Goal: Task Accomplishment & Management: Complete application form

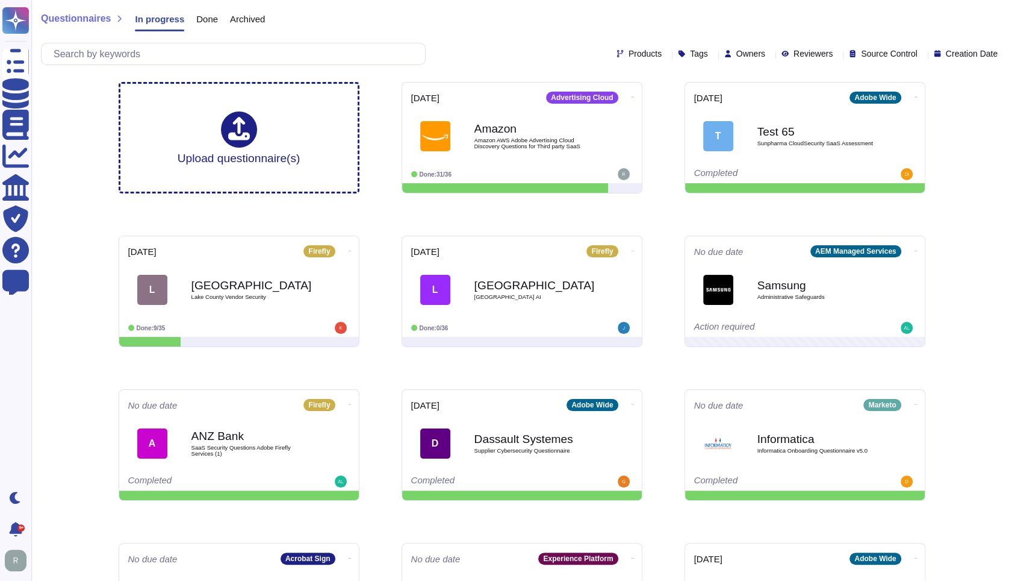
click at [770, 55] on icon at bounding box center [770, 55] width 0 height 0
type input "[PERSON_NAME]"
click at [753, 113] on span "[PERSON_NAME]" at bounding box center [787, 111] width 74 height 11
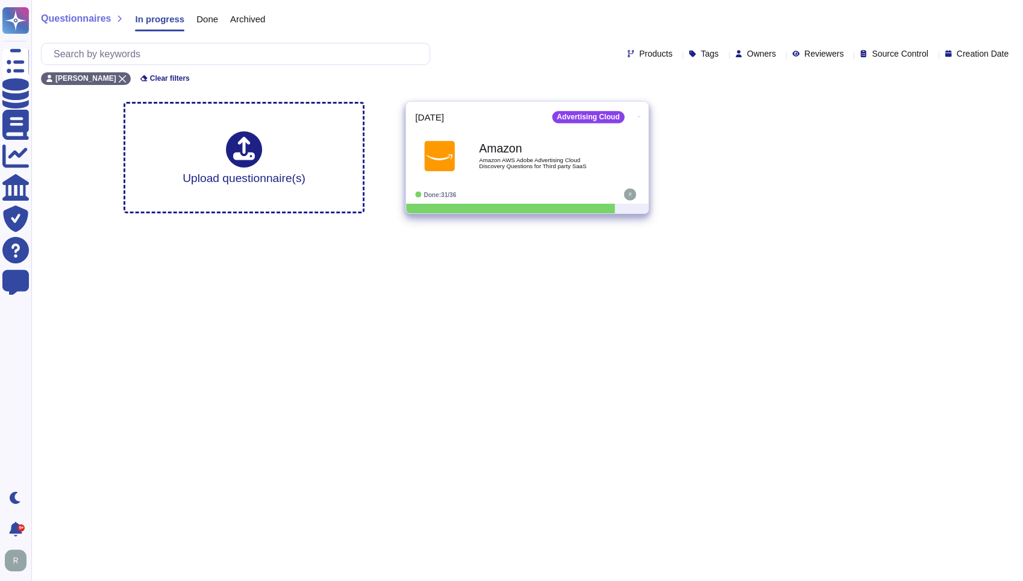
click at [534, 153] on b "Amazon" at bounding box center [540, 147] width 122 height 11
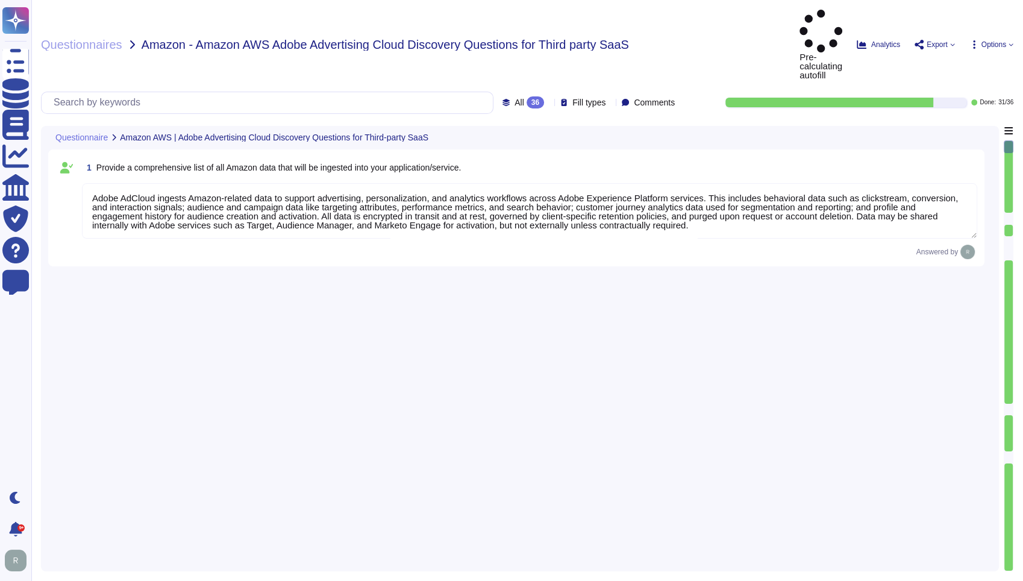
type textarea "Adobe AdCloud ingests Amazon-related data to support advertising, personalizati…"
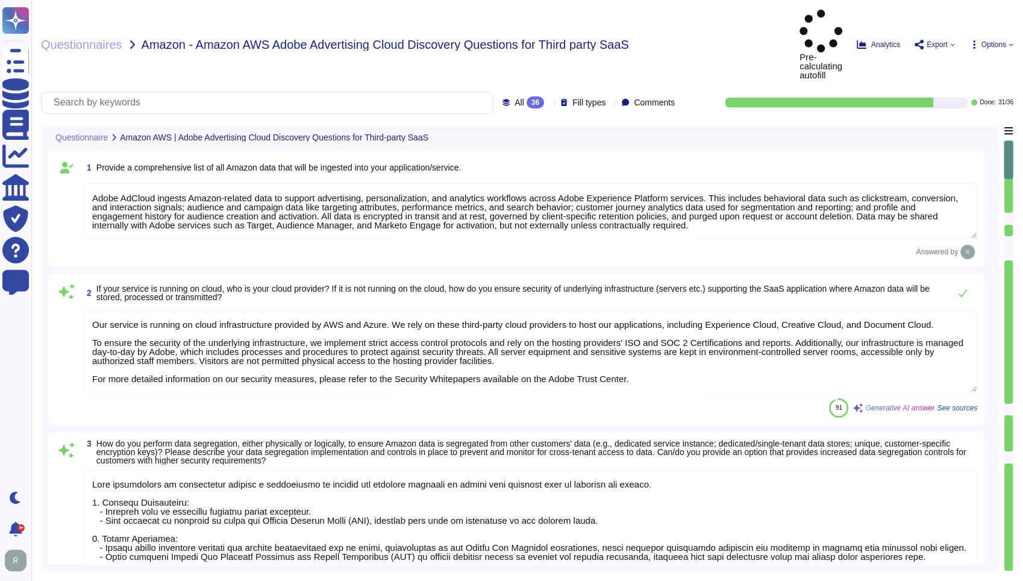
type textarea "Our service is running on cloud infrastructure provided by AWS and Azure. We re…"
type textarea "Data segregation is implemented through a combination of logical and physical c…"
type textarea "Upon termination of your account, customer data is removed from our systems 30 …"
type textarea "Adobe does not sell customer information to third parties. Please see the secti…"
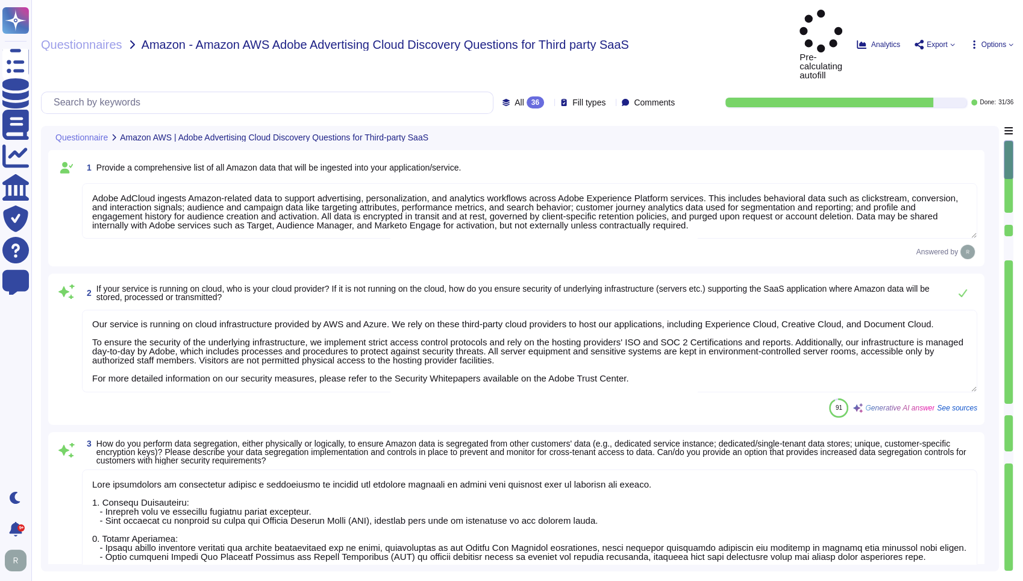
click at [655, 245] on div "Answered by" at bounding box center [529, 252] width 895 height 14
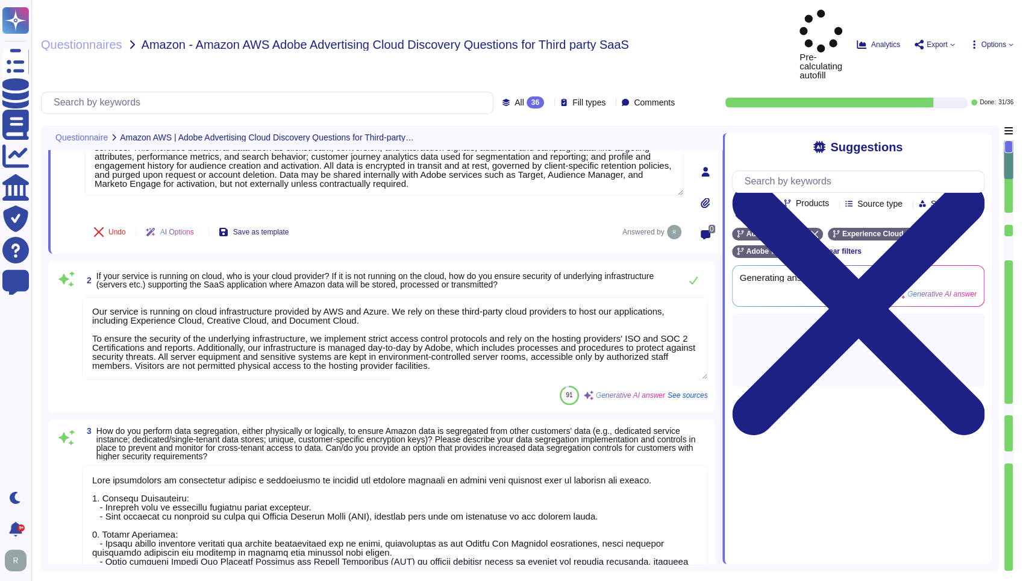
type textarea "Adobe does not sell customer information to third parties. Please see the secti…"
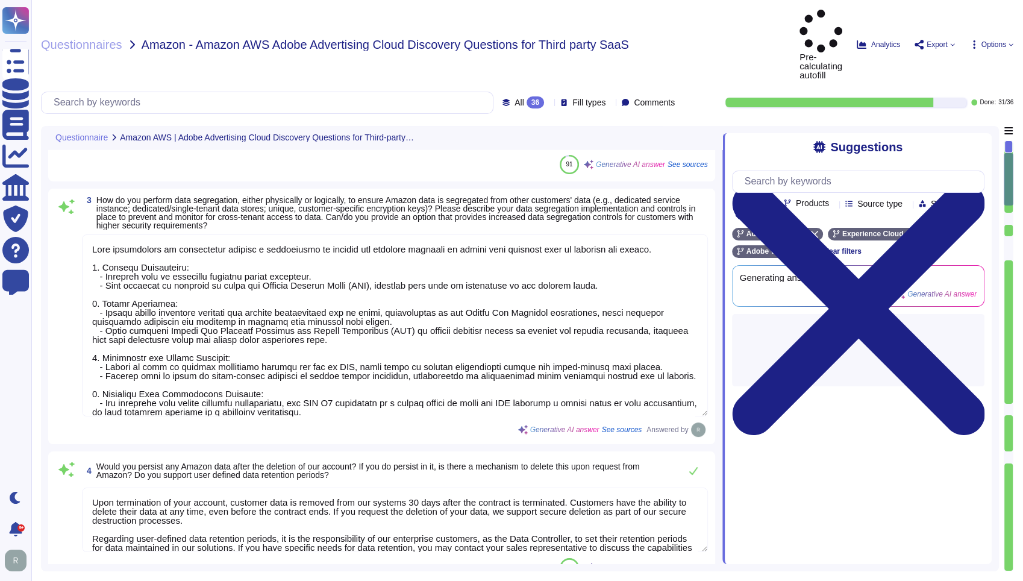
type textarea "Architecture diagrams for the system/service processing/storing Amazon data can…"
type textarea "All components and code produced by third parties, including open source librar…"
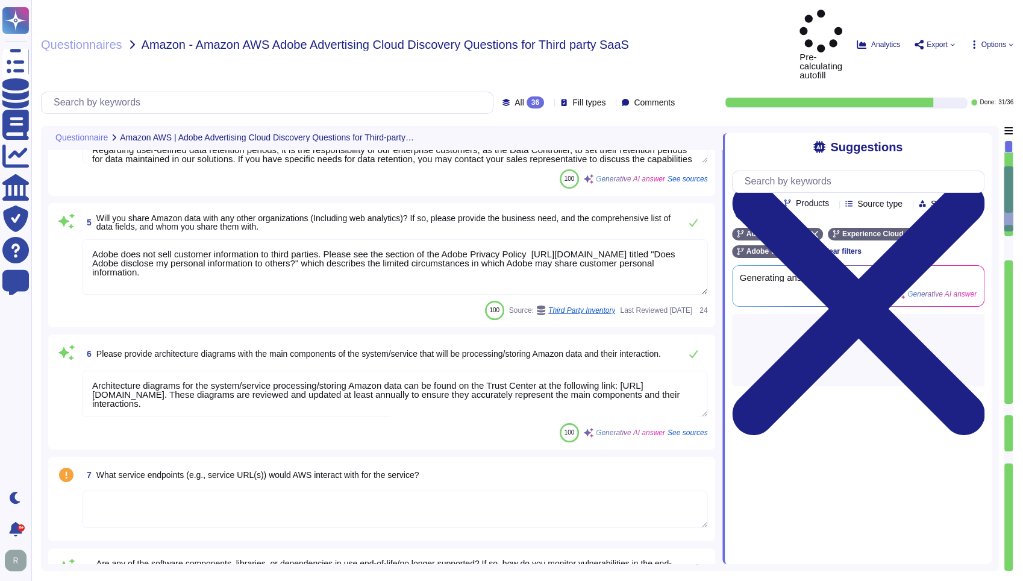
type textarea "At Adobe, we ensure that only tested and non-malicious code is released to prod…"
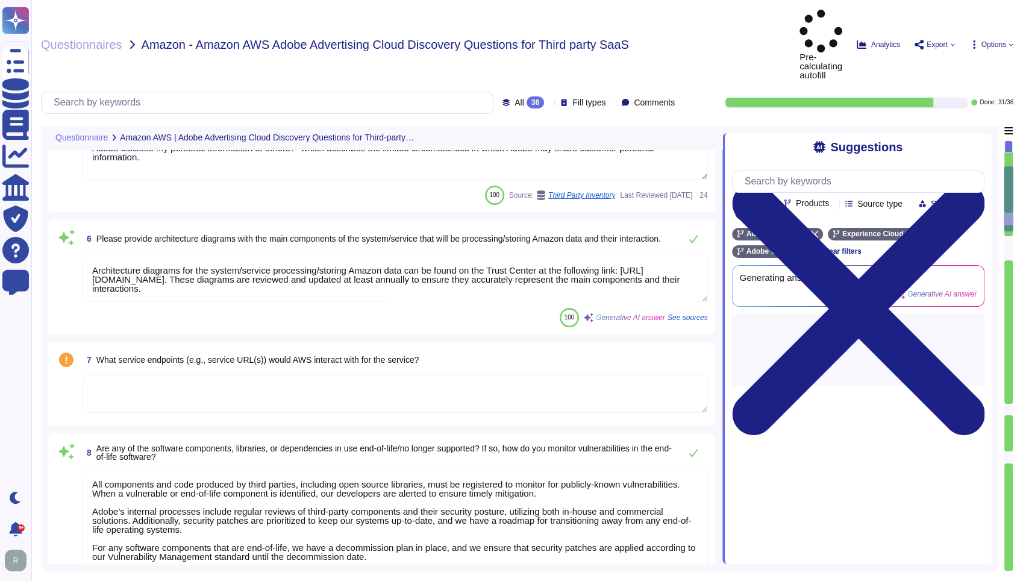
scroll to position [870, 0]
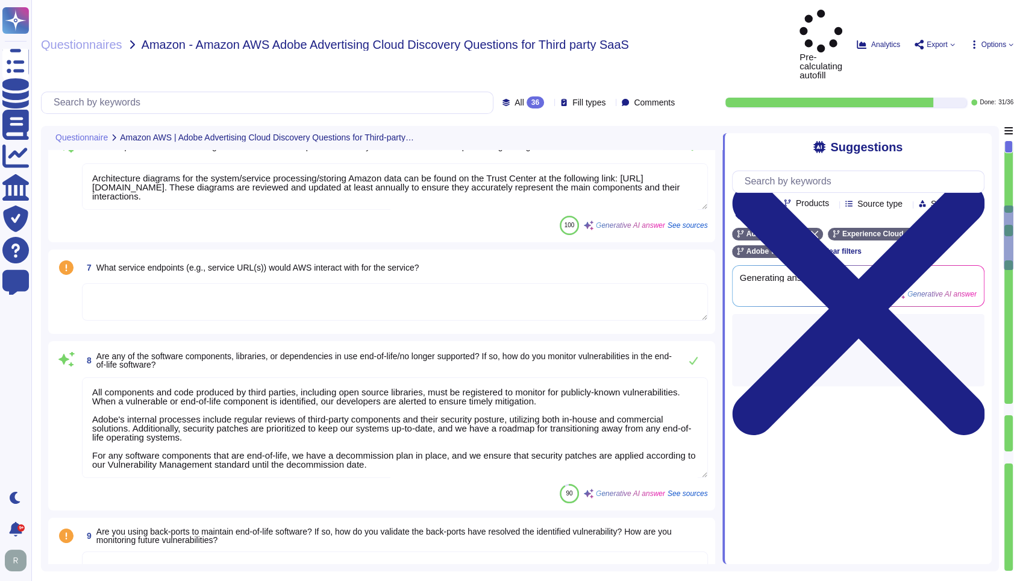
click at [316, 283] on textarea at bounding box center [395, 301] width 626 height 37
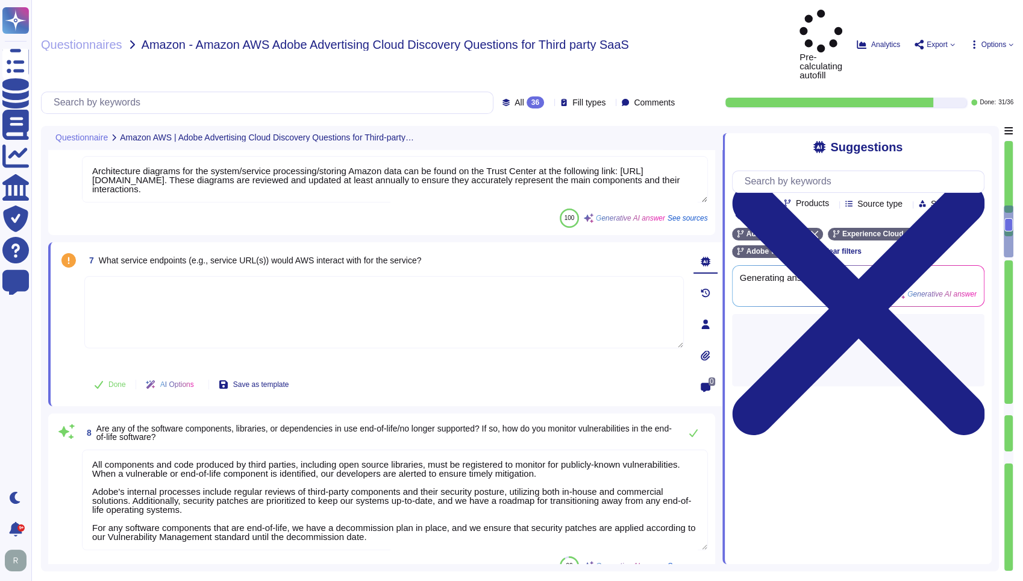
type textarea "At Adobe, we ensure that only tested and non-malicious code is released to prod…"
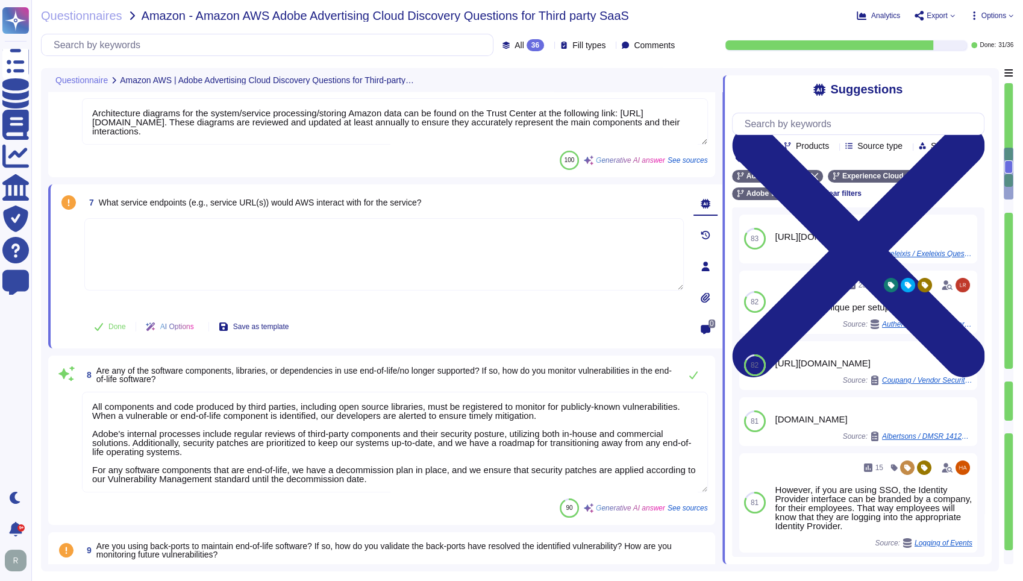
click at [328, 261] on textarea at bounding box center [383, 254] width 599 height 72
click at [935, 177] on icon at bounding box center [938, 176] width 7 height 7
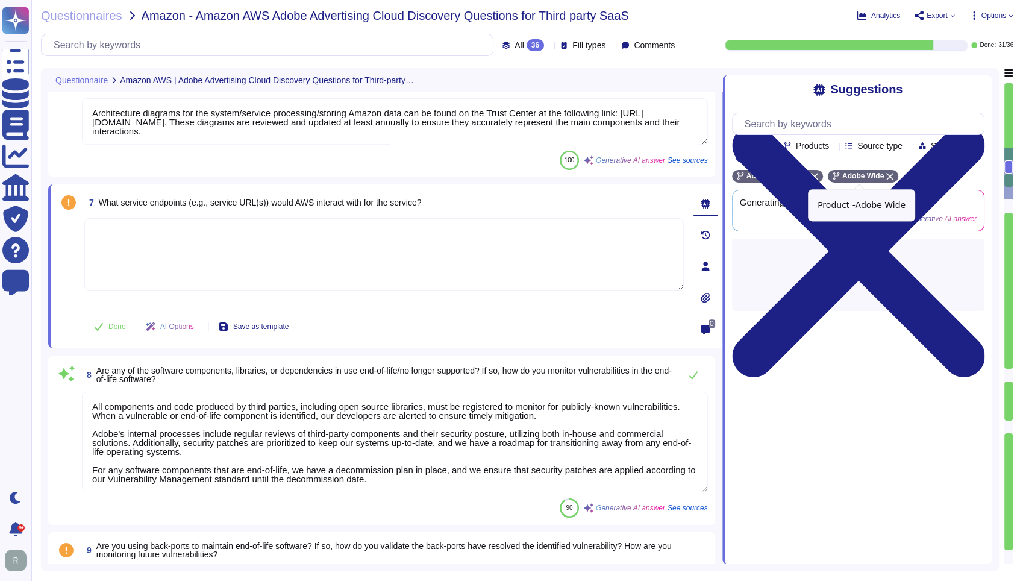
click at [887, 179] on icon at bounding box center [889, 176] width 7 height 7
click at [330, 252] on textarea at bounding box center [383, 254] width 599 height 72
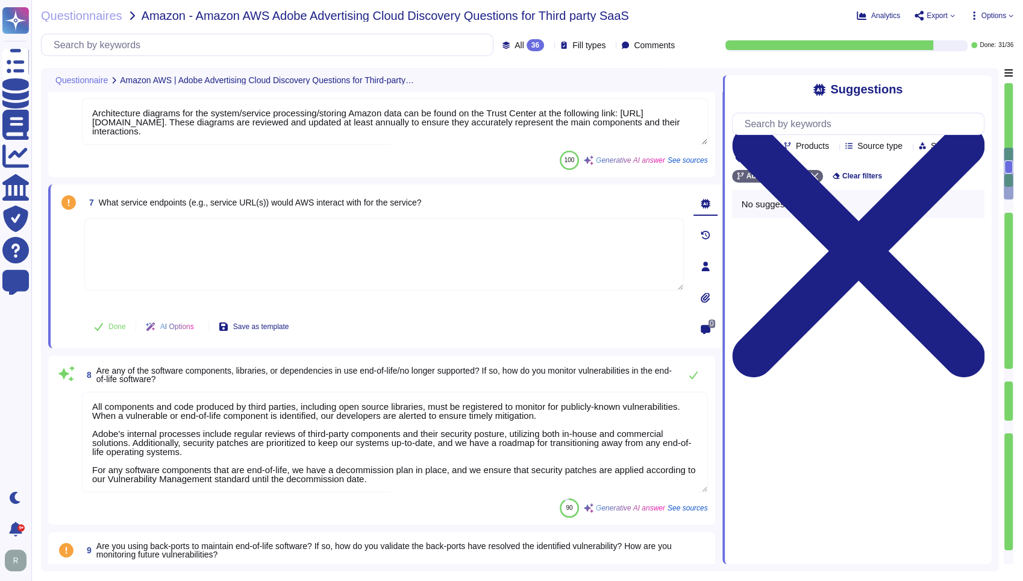
click at [378, 256] on textarea at bounding box center [383, 254] width 599 height 72
drag, startPoint x: 425, startPoint y: 198, endPoint x: 102, endPoint y: 204, distance: 322.9
click at [102, 204] on div "7 What service endpoints (e.g., service URL(s)) would AWS interact with for the…" at bounding box center [383, 203] width 599 height 22
copy span "What service endpoints (e.g., service URL(s)) would AWS interact with for the s…"
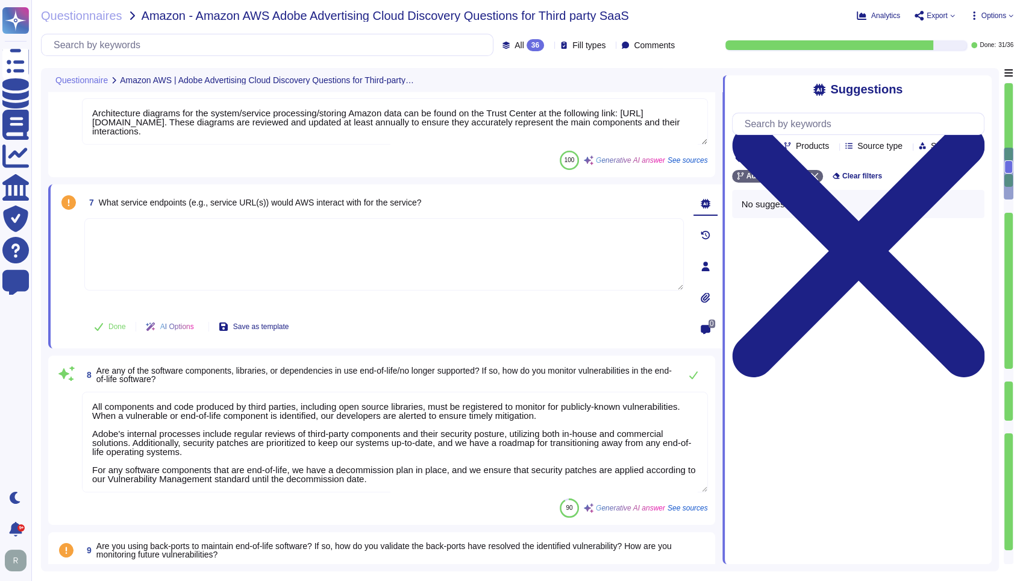
click at [301, 246] on textarea at bounding box center [383, 254] width 599 height 72
paste textarea "AWS interacts with Adobe Adcloud primarily through service endpoints exposed by…"
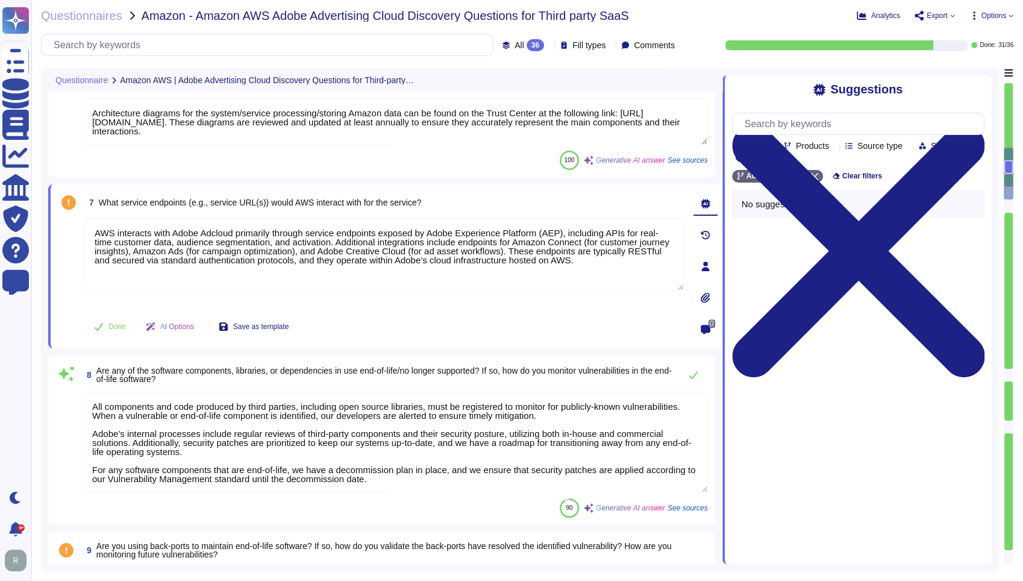
click at [441, 304] on div "7 What service endpoints (e.g., service URL(s)) would AWS interact with for the…" at bounding box center [371, 266] width 626 height 149
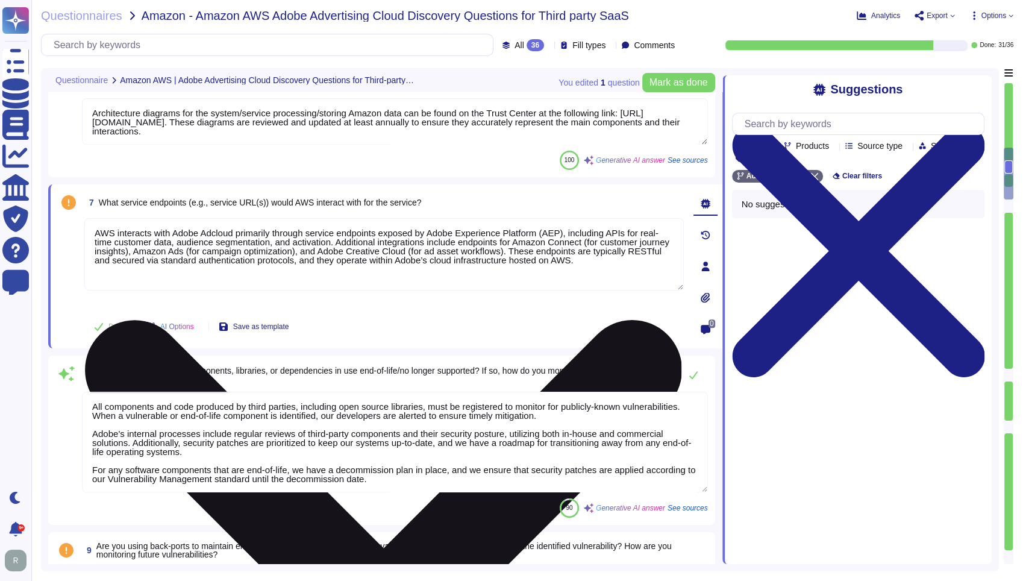
click at [214, 231] on textarea "AWS interacts with Adobe Adcloud primarily through service endpoints exposed by…" at bounding box center [383, 254] width 599 height 72
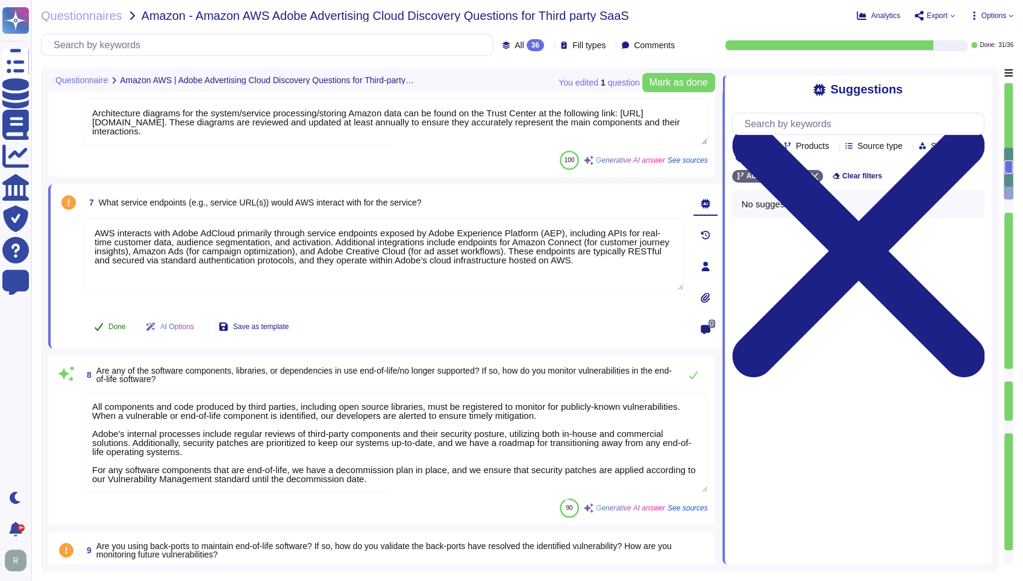
type textarea "AWS interacts with Adobe AdCloud primarily through service endpoints exposed by…"
click at [117, 323] on span "Done" at bounding box center [116, 326] width 17 height 7
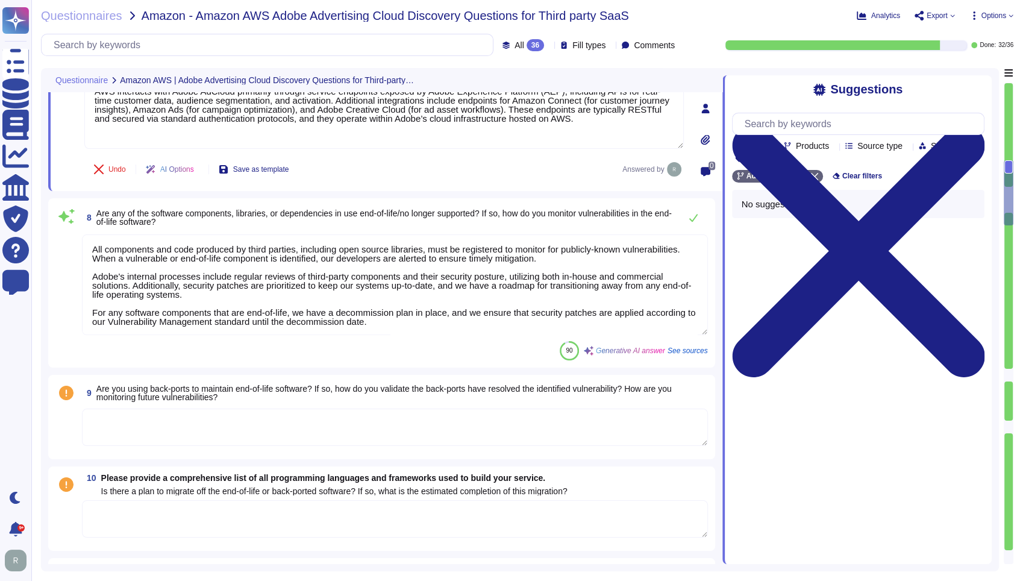
scroll to position [1070, 0]
type textarea "The process of deployment of code involves several key steps: 1. Development: D…"
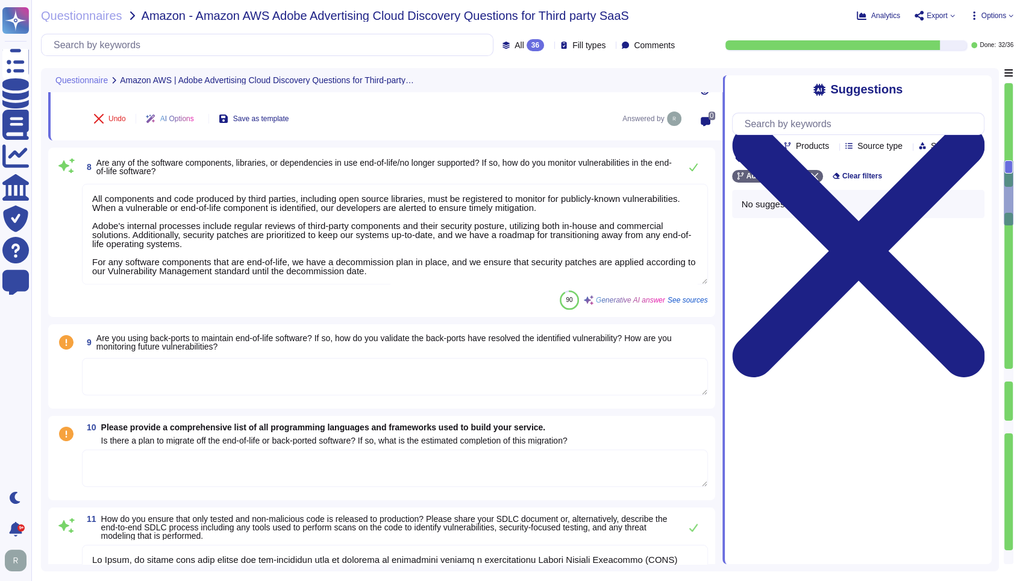
scroll to position [1, 0]
click at [271, 375] on textarea at bounding box center [395, 376] width 626 height 37
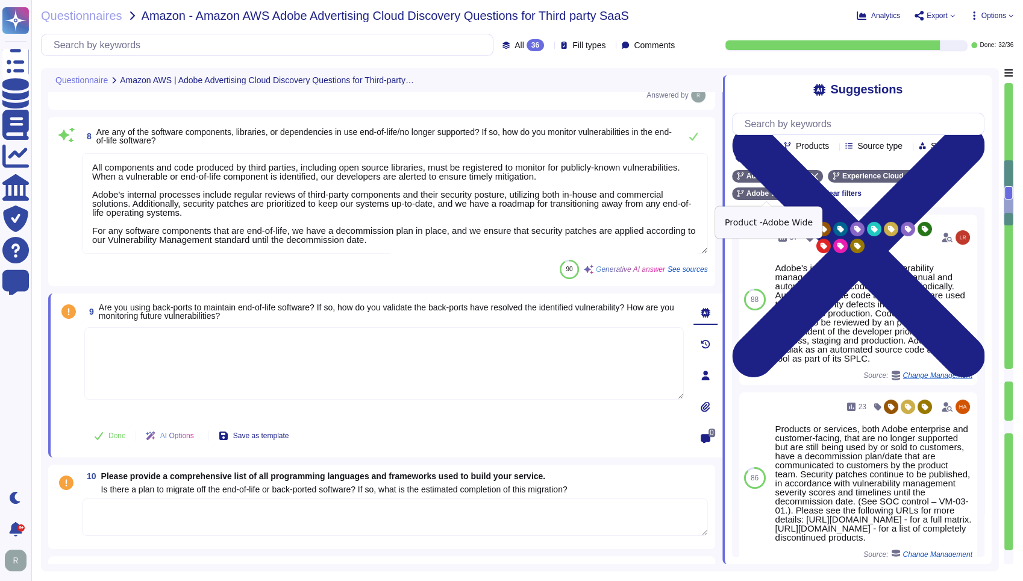
click at [791, 193] on icon at bounding box center [793, 193] width 7 height 7
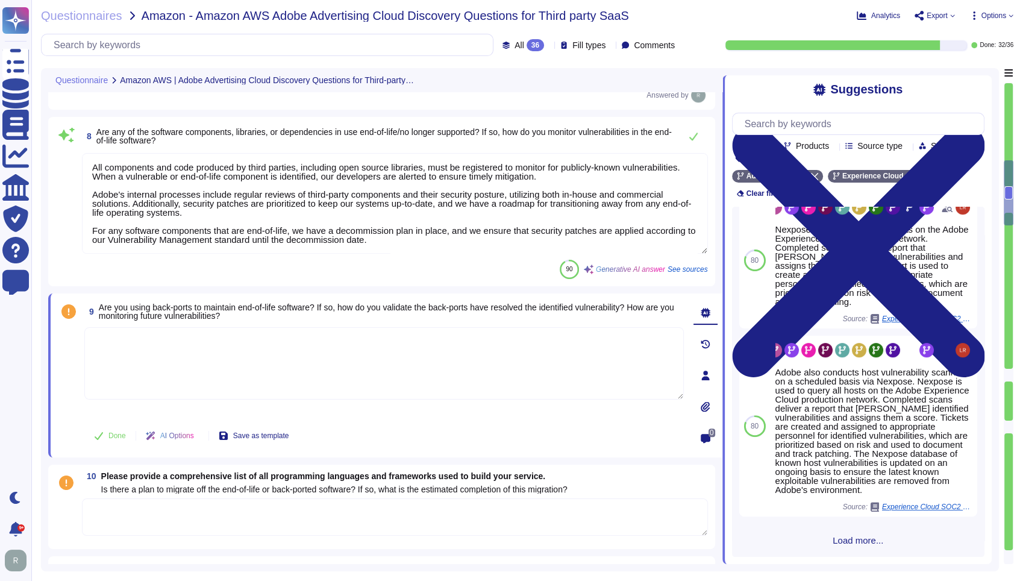
scroll to position [451, 0]
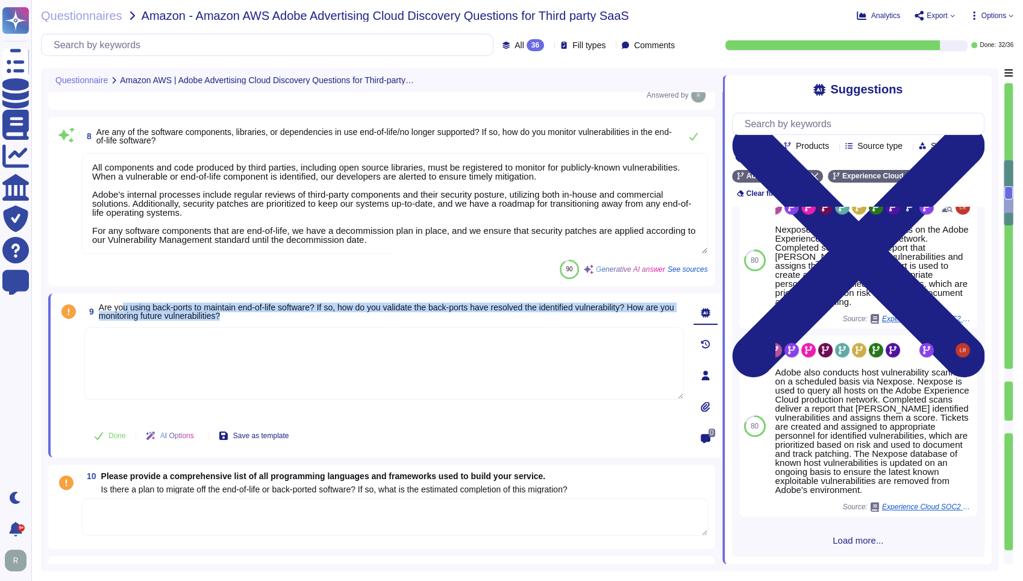
drag, startPoint x: 251, startPoint y: 312, endPoint x: 123, endPoint y: 297, distance: 128.6
click at [123, 297] on div "9 Are you using back-ports to maintain end-of-life software? If so, how do you …" at bounding box center [385, 375] width 674 height 164
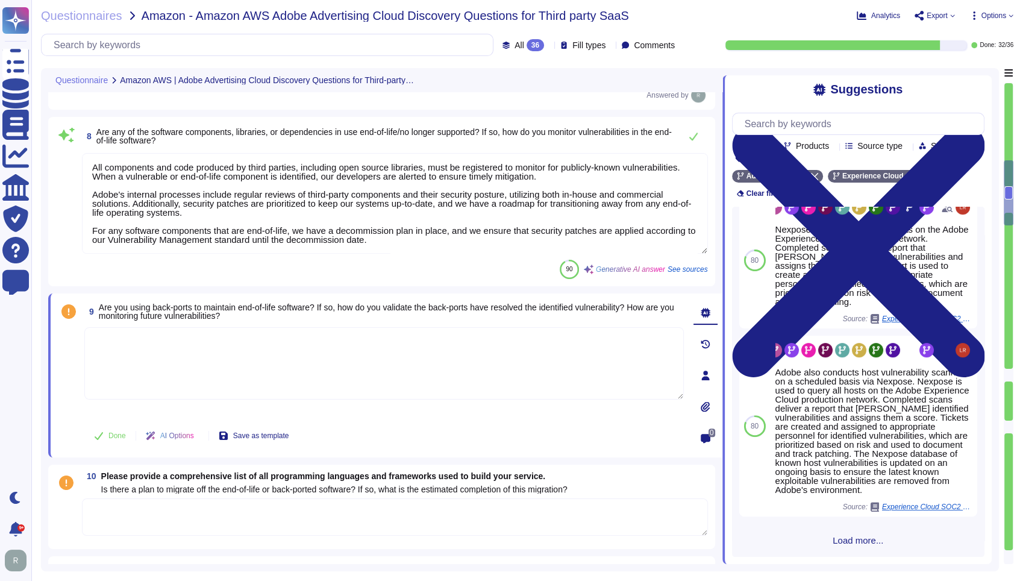
click at [272, 327] on textarea at bounding box center [383, 363] width 599 height 72
drag, startPoint x: 260, startPoint y: 310, endPoint x: 140, endPoint y: 306, distance: 120.5
click at [140, 306] on span "Are you using back-ports to maintain end-of-life software? If so, how do you va…" at bounding box center [386, 311] width 575 height 18
drag, startPoint x: 239, startPoint y: 172, endPoint x: 119, endPoint y: 319, distance: 190.5
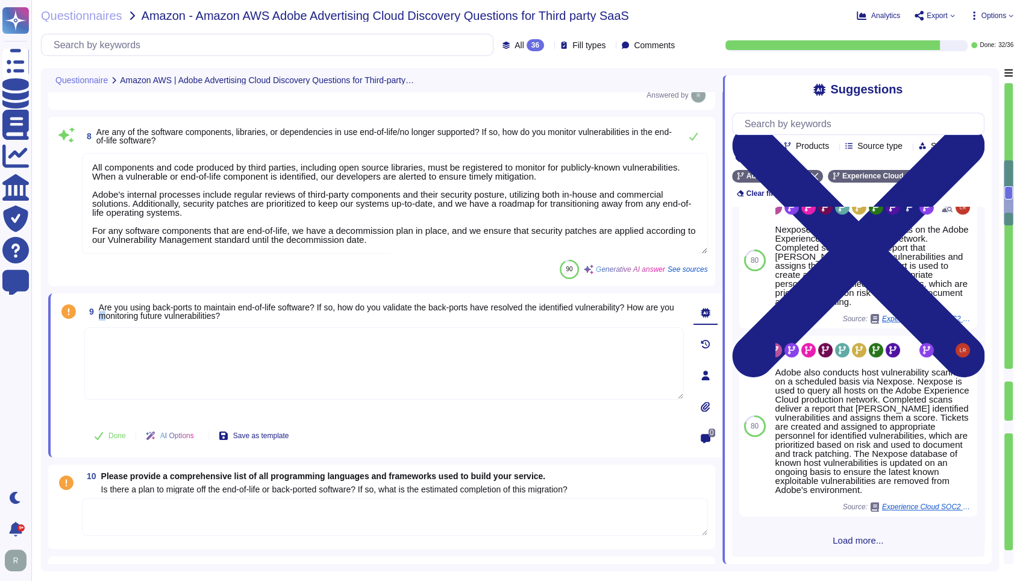
click at [119, 319] on span "9 Are you using back-ports to maintain end-of-life software? If so, how do you …" at bounding box center [383, 312] width 599 height 22
drag, startPoint x: 119, startPoint y: 319, endPoint x: 98, endPoint y: 296, distance: 31.6
click at [99, 295] on div "9 Are you using back-ports to maintain end-of-life software? If so, how do you …" at bounding box center [385, 375] width 674 height 164
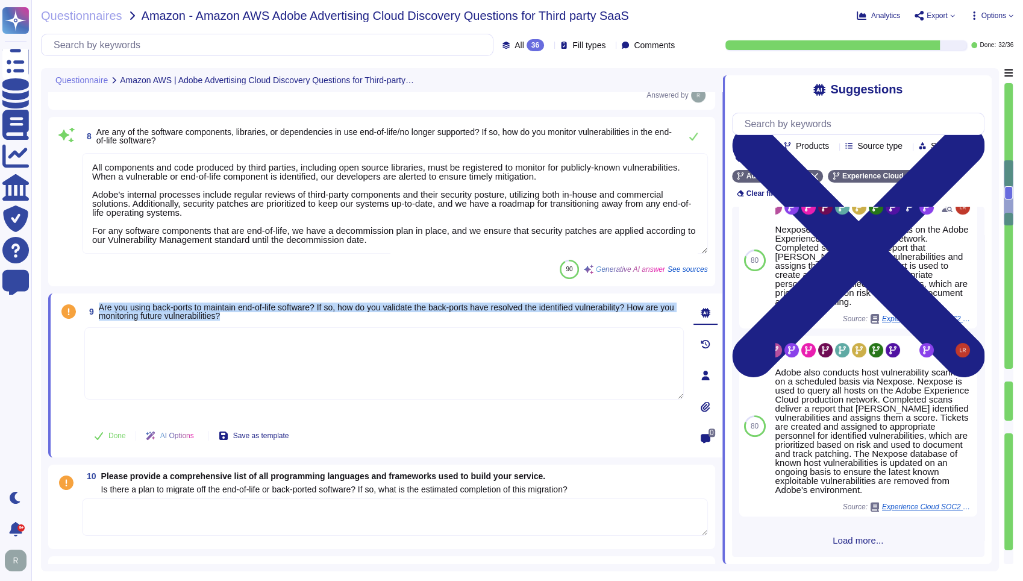
drag, startPoint x: 98, startPoint y: 302, endPoint x: 285, endPoint y: 331, distance: 190.1
click at [285, 331] on div "9 Are you using back-ports to maintain end-of-life software? If so, how do you …" at bounding box center [371, 375] width 626 height 149
copy div "Are you using back-ports to maintain end-of-life software? If so, how do you va…"
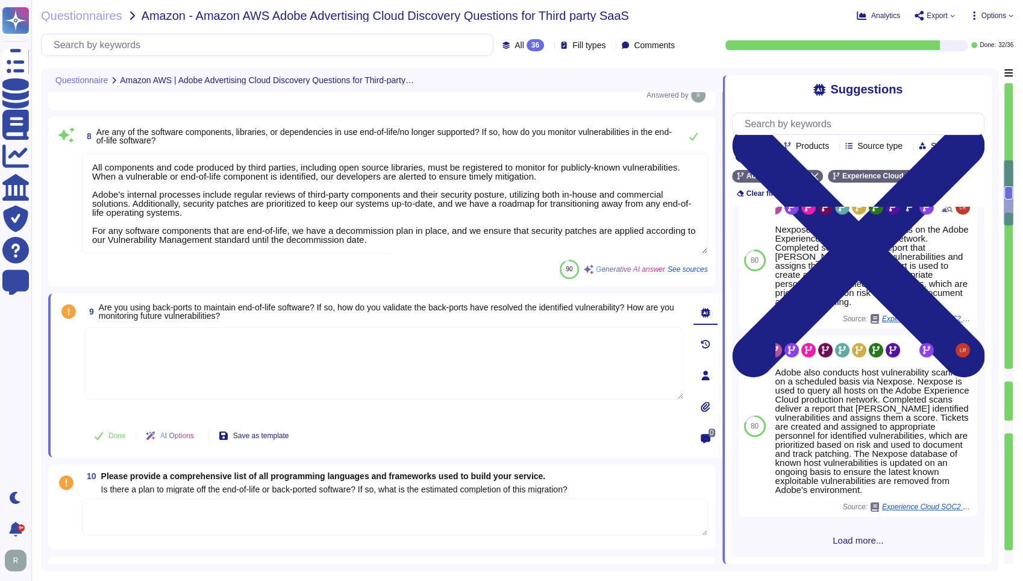
click at [178, 348] on textarea at bounding box center [383, 363] width 599 height 72
paste textarea "Adobe Adcloud does not rely on back-porting to maintain end-of-life software co…"
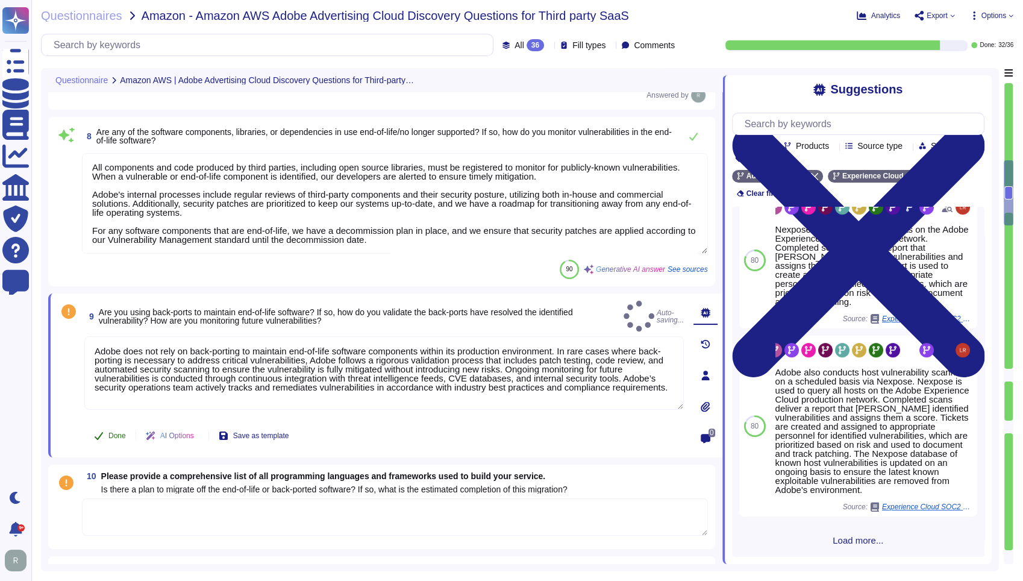
type textarea "Adobe does not rely on back-porting to maintain end-of-life software components…"
click at [117, 434] on span "Done" at bounding box center [116, 435] width 17 height 7
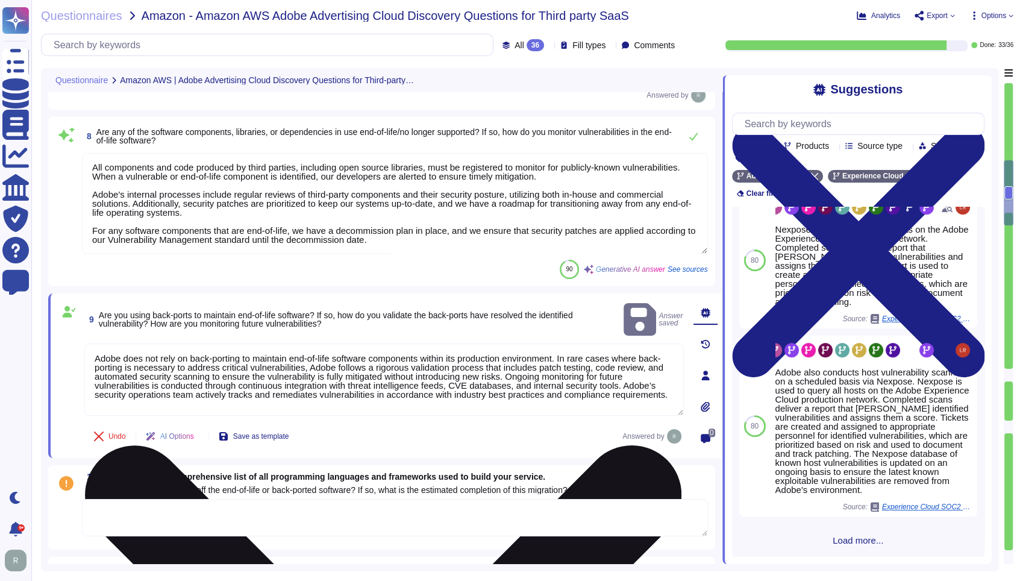
type textarea "Adobe does not rely on back-porting to maintain end-of-life software components…"
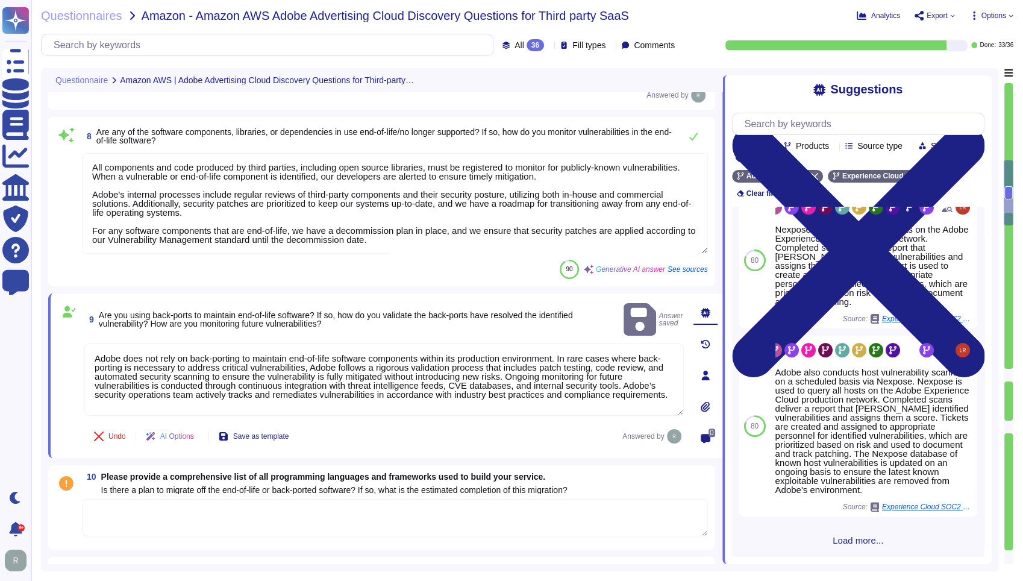
scroll to position [1137, 0]
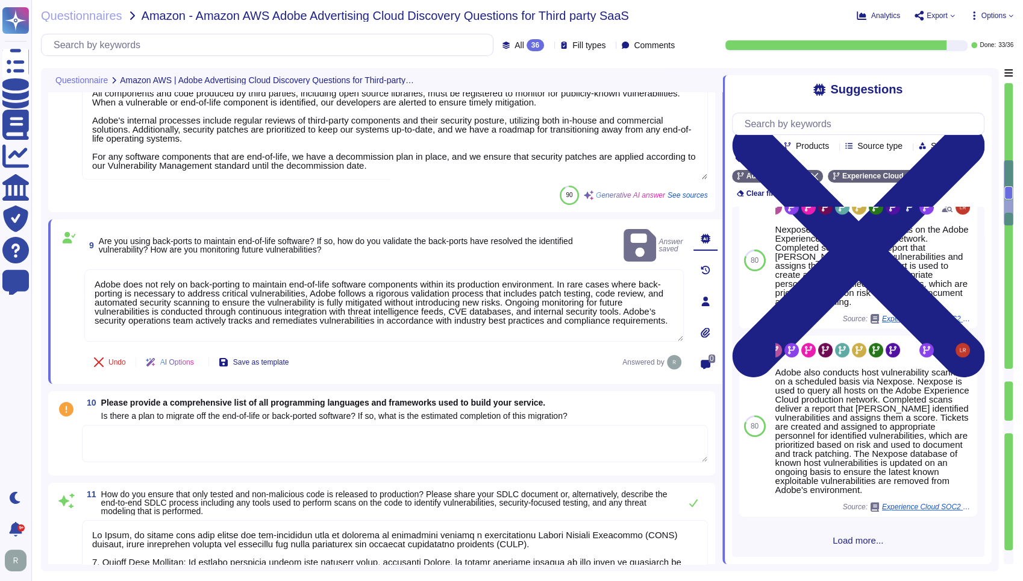
type textarea "The process of deployment of code involves several key steps: 1. Development: D…"
click at [402, 445] on textarea at bounding box center [395, 443] width 626 height 37
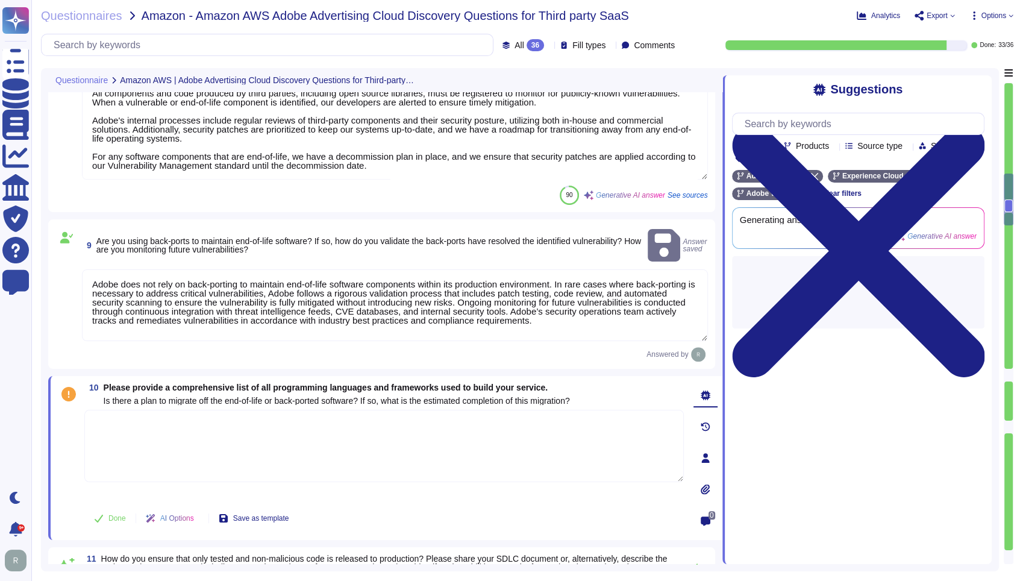
scroll to position [0, 0]
